Goal: Task Accomplishment & Management: Manage account settings

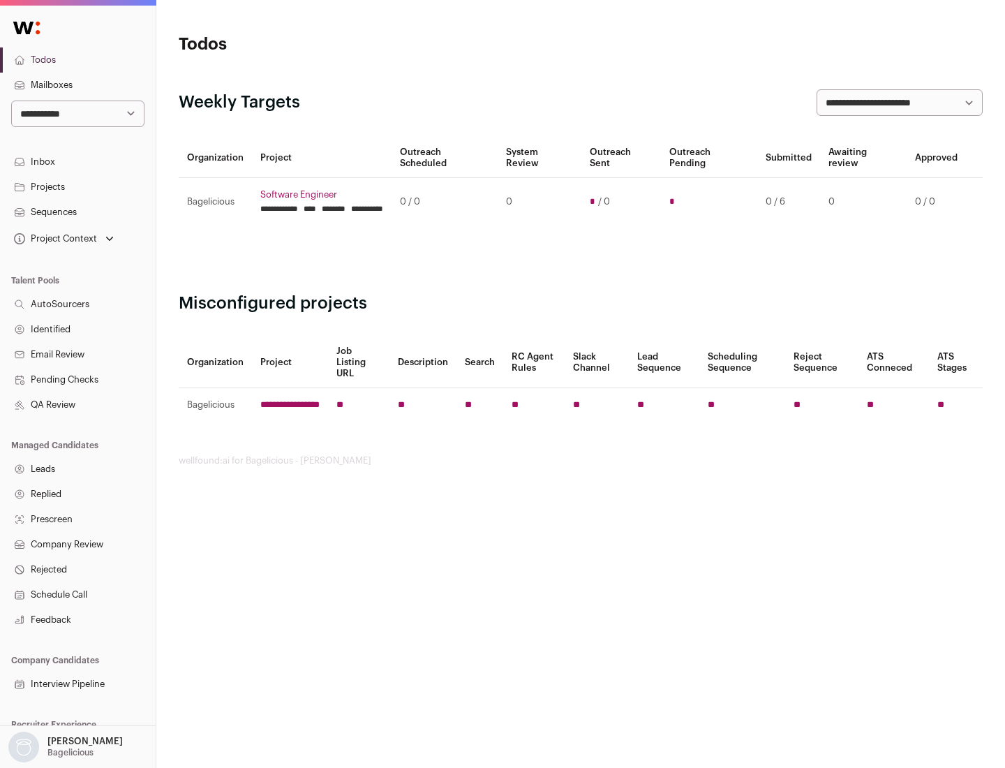
click at [77, 186] on link "Projects" at bounding box center [78, 186] width 156 height 25
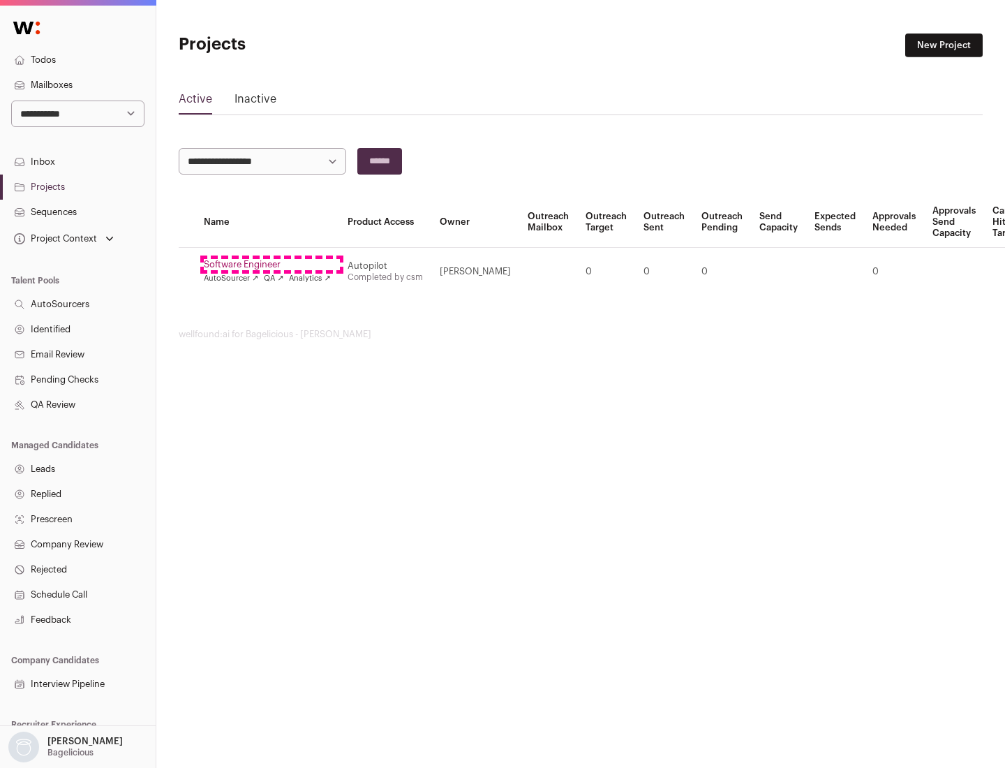
click at [271, 264] on link "Software Engineer" at bounding box center [267, 264] width 127 height 11
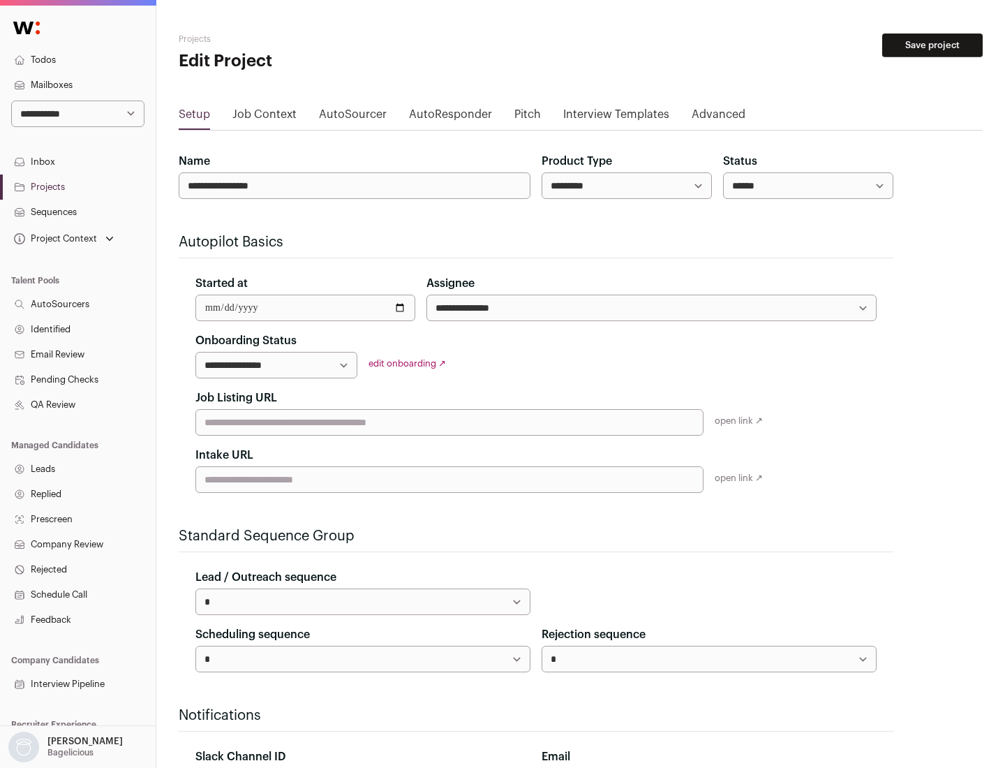
click at [932, 45] on button "Save project" at bounding box center [932, 45] width 100 height 24
